Goal: Register for event/course

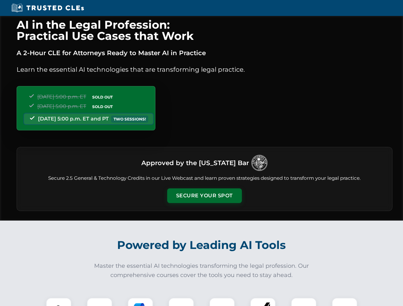
click at [204, 196] on button "Secure Your Spot" at bounding box center [204, 196] width 75 height 15
click at [59, 302] on img at bounding box center [58, 310] width 19 height 19
click at [100, 302] on div at bounding box center [100, 311] width 26 height 26
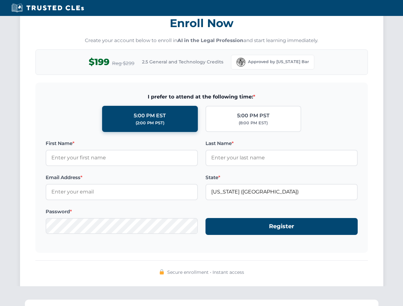
scroll to position [626, 0]
